Goal: Information Seeking & Learning: Learn about a topic

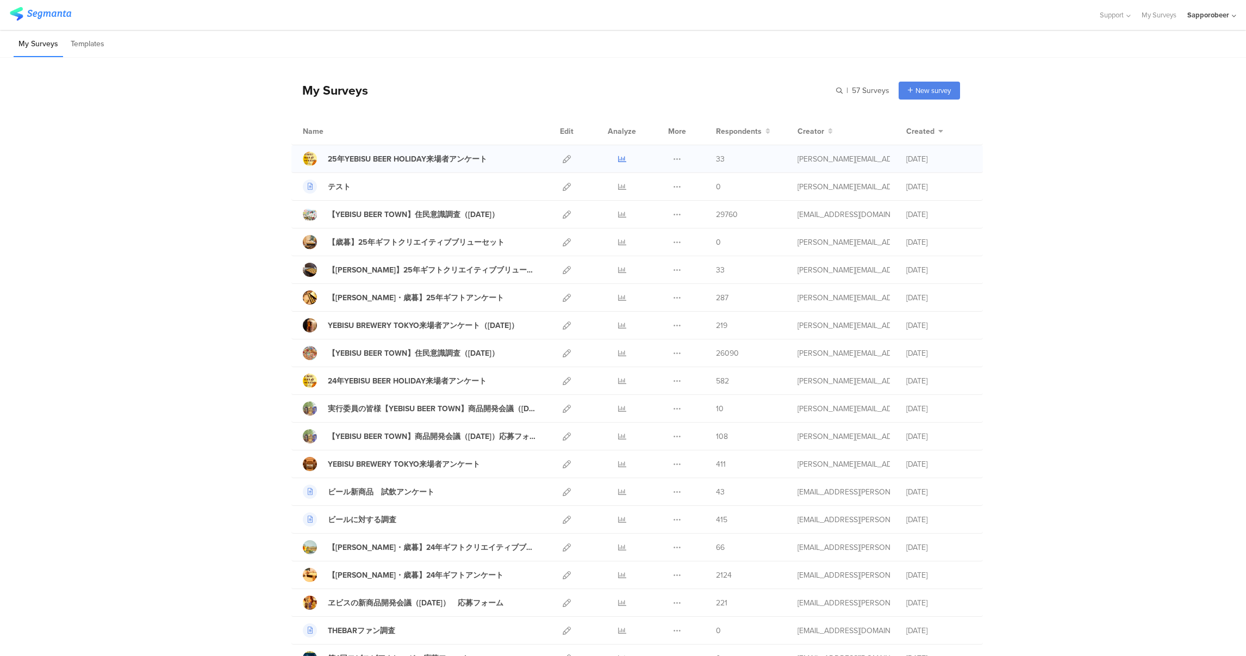
click at [619, 156] on icon at bounding box center [622, 159] width 8 height 8
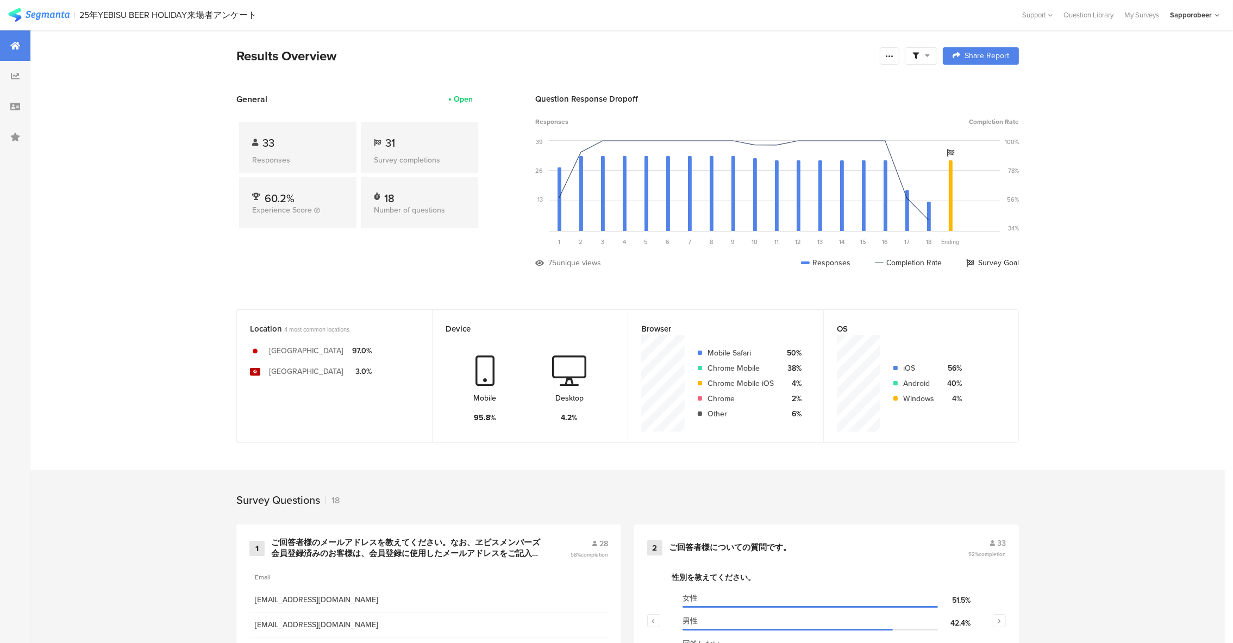
click at [6, 51] on div at bounding box center [15, 45] width 30 height 30
click at [16, 41] on icon at bounding box center [15, 45] width 10 height 9
click at [65, 14] on img at bounding box center [38, 15] width 61 height 14
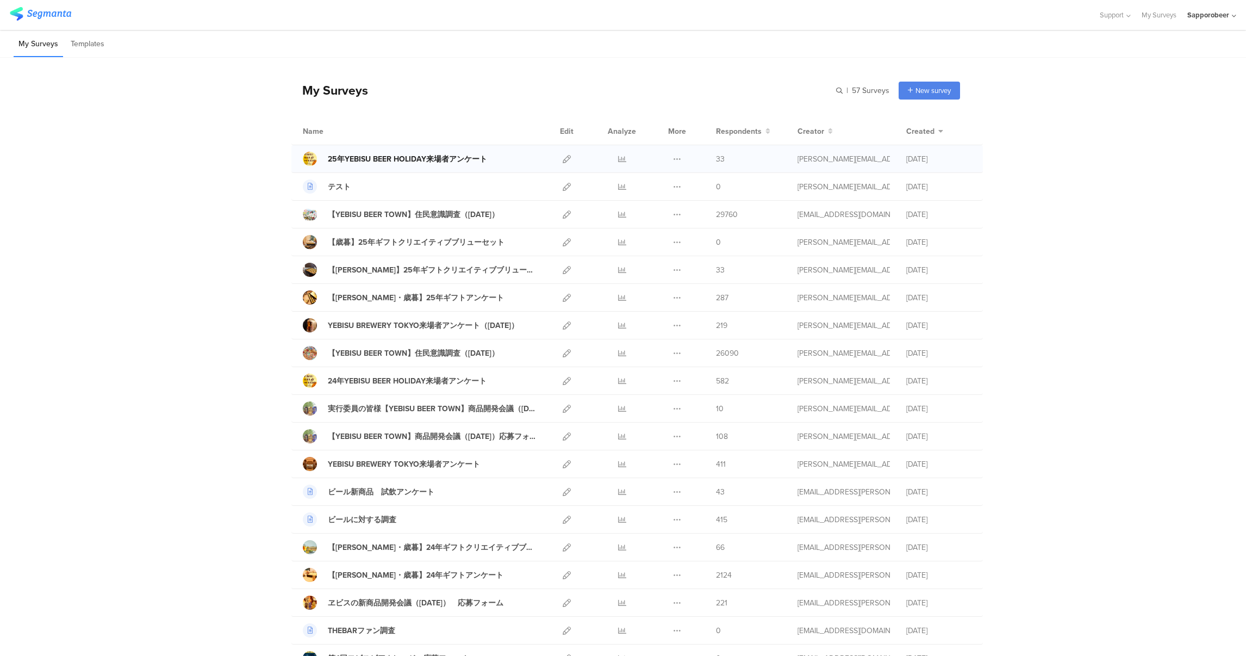
click at [455, 161] on div "25年YEBISU BEER HOLIDAY来場者アンケート" at bounding box center [407, 158] width 159 height 11
